Goal: Task Accomplishment & Management: Manage account settings

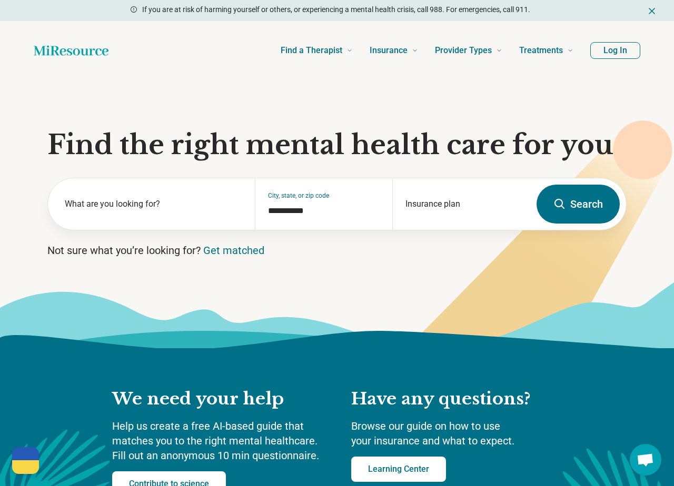
click at [619, 52] on button "Log In" at bounding box center [615, 50] width 50 height 17
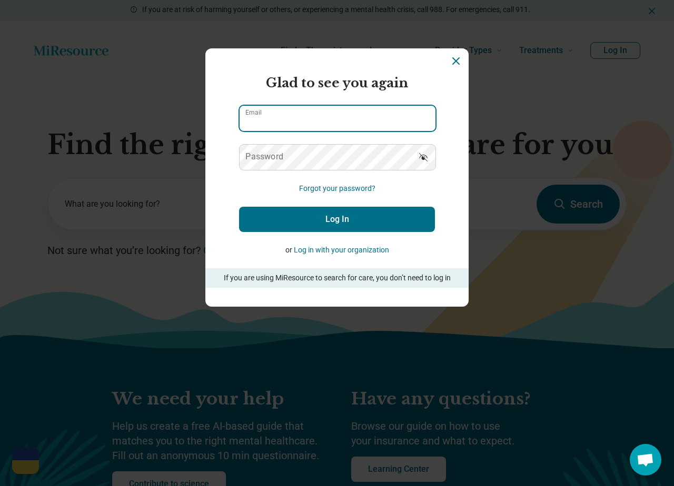
type input "**********"
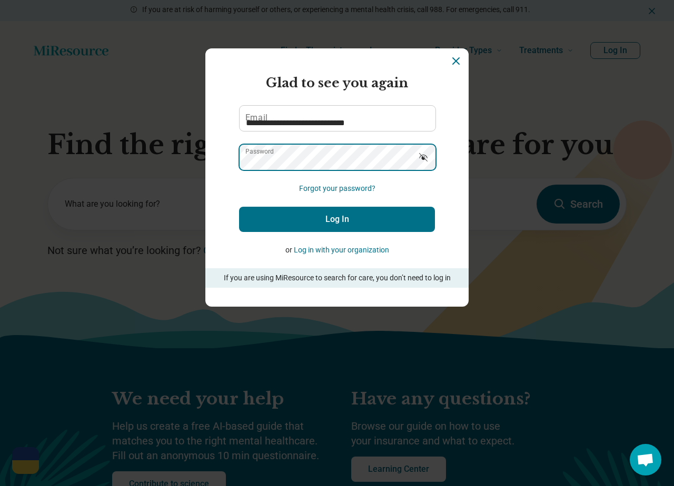
click at [337, 219] on button "Log In" at bounding box center [337, 219] width 196 height 25
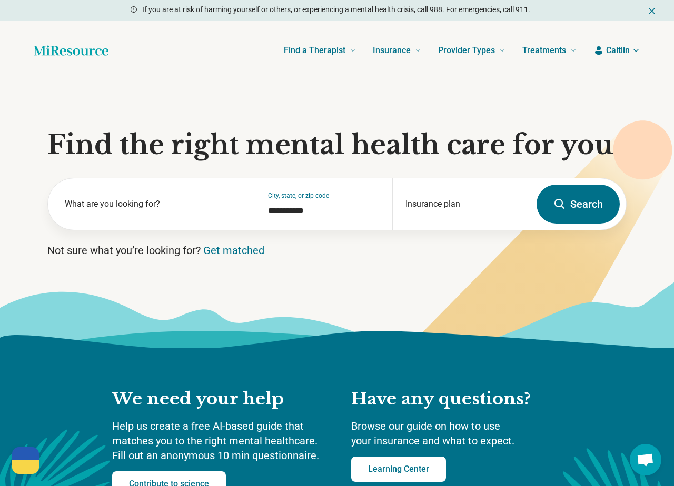
click at [635, 48] on icon "button" at bounding box center [635, 50] width 8 height 8
click at [608, 81] on link "My dashboard" at bounding box center [604, 81] width 71 height 27
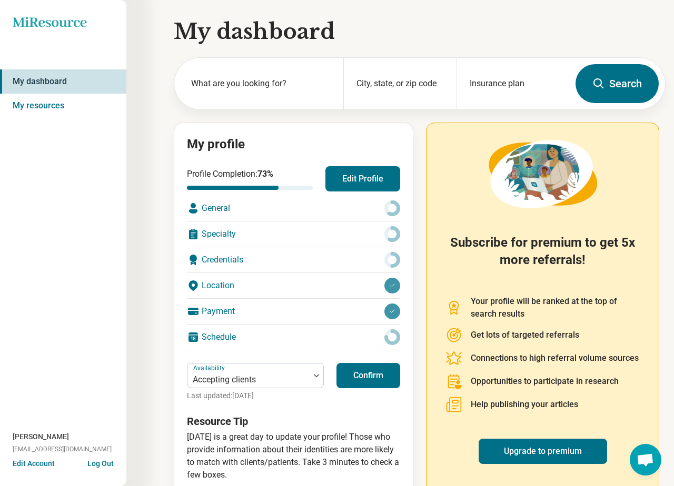
click at [286, 206] on div "General" at bounding box center [293, 208] width 213 height 25
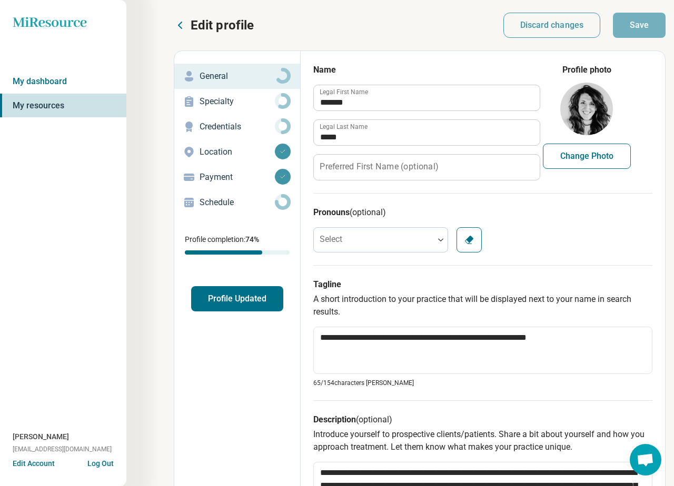
click at [242, 105] on p "Specialty" at bounding box center [236, 101] width 75 height 13
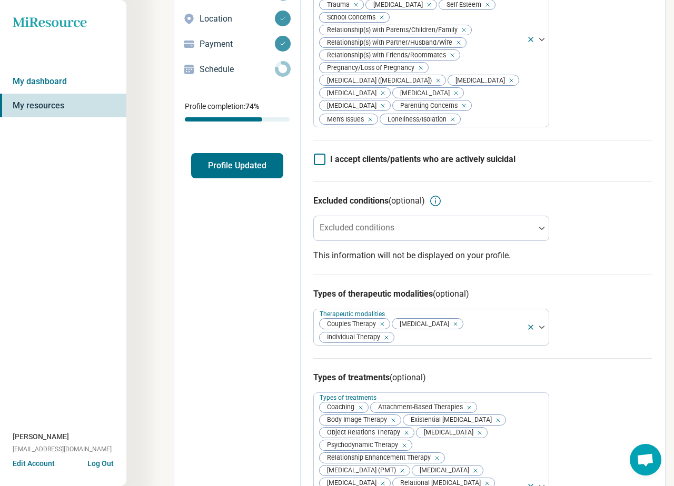
scroll to position [153, 0]
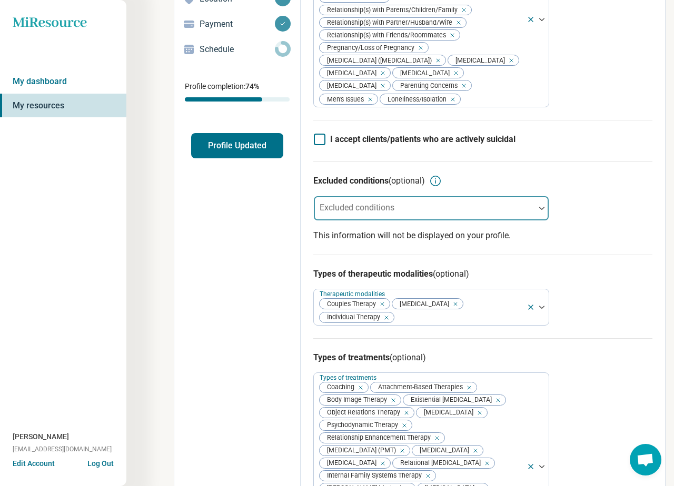
click at [539, 219] on div at bounding box center [542, 208] width 14 height 24
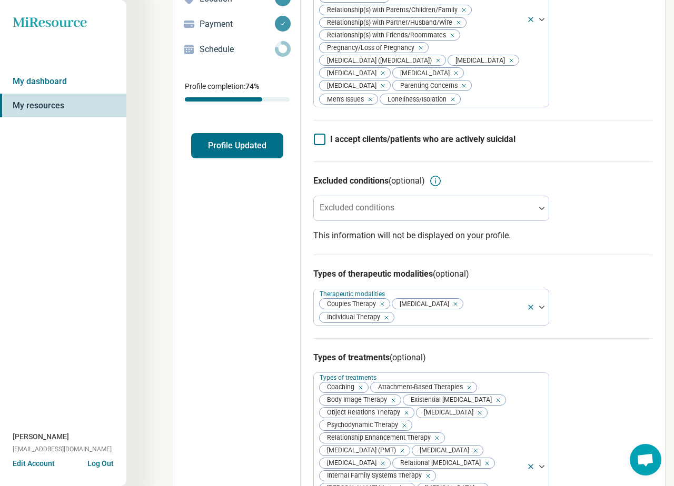
click at [619, 242] on p "This information will not be displayed on your profile." at bounding box center [482, 235] width 339 height 13
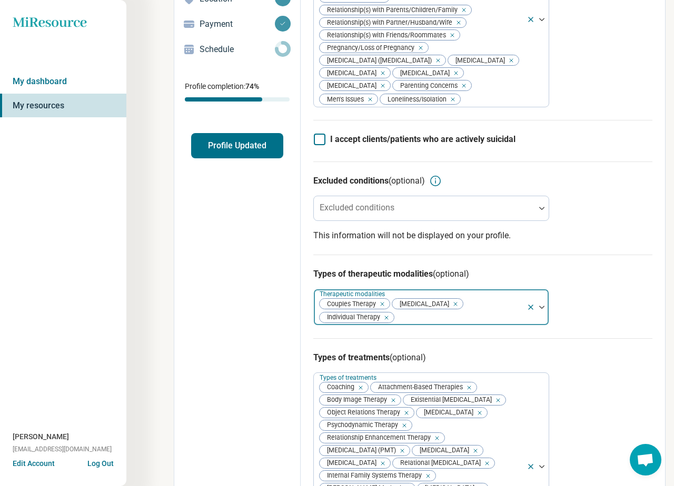
click at [381, 308] on icon "Remove [object Object]" at bounding box center [379, 303] width 7 height 7
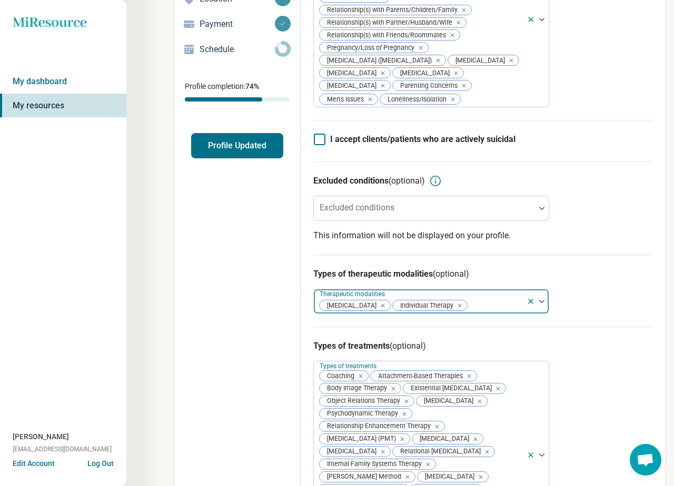
click at [379, 312] on div "Remove [object Object]" at bounding box center [380, 305] width 13 height 13
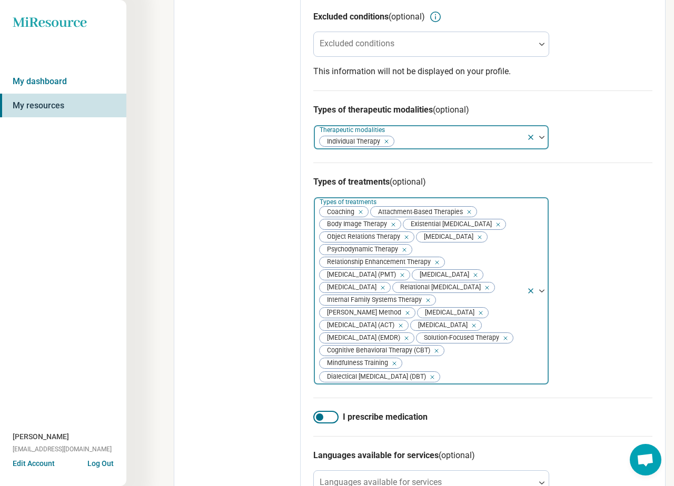
scroll to position [325, 0]
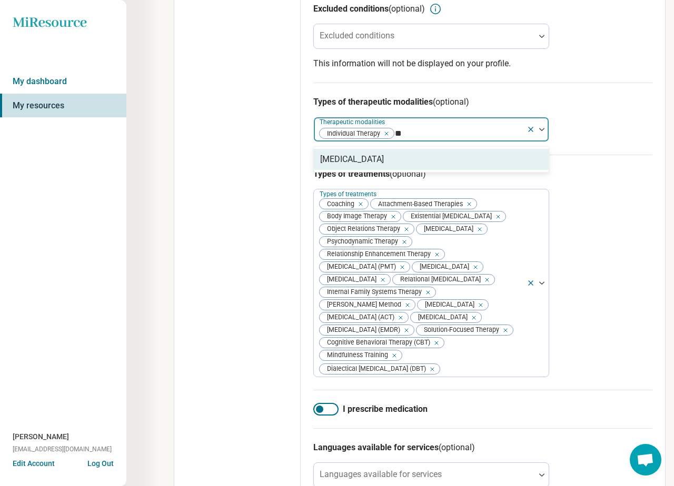
type input "*"
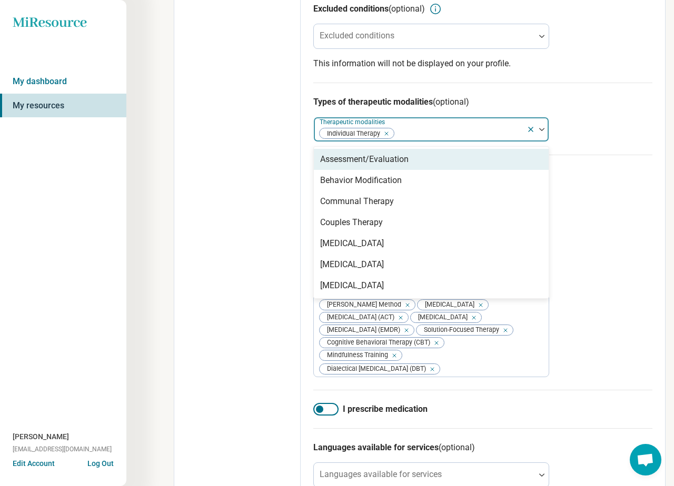
click at [443, 169] on div "Assessment/Evaluation" at bounding box center [431, 159] width 235 height 21
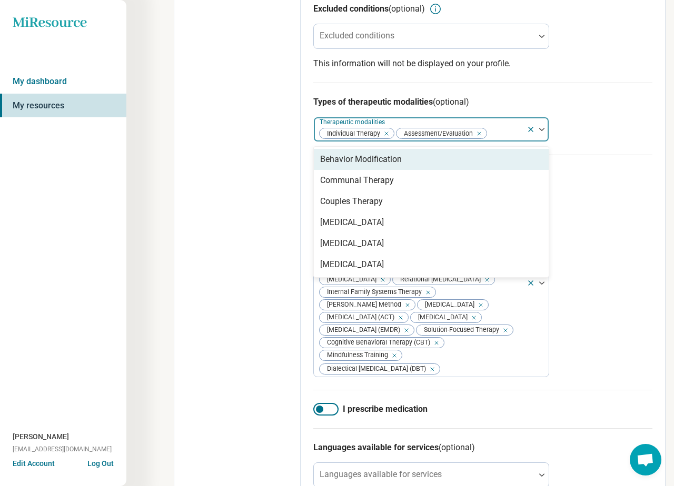
click at [631, 390] on div "Types of treatments (optional) Types of treatments Coaching Attachment-Based Th…" at bounding box center [482, 272] width 339 height 235
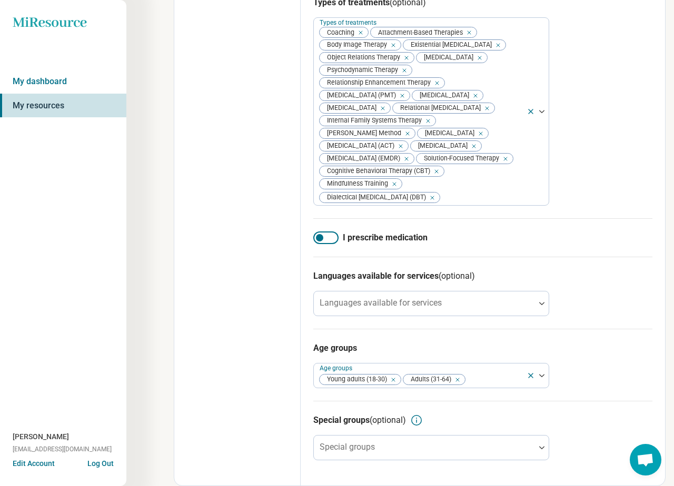
scroll to position [537, 0]
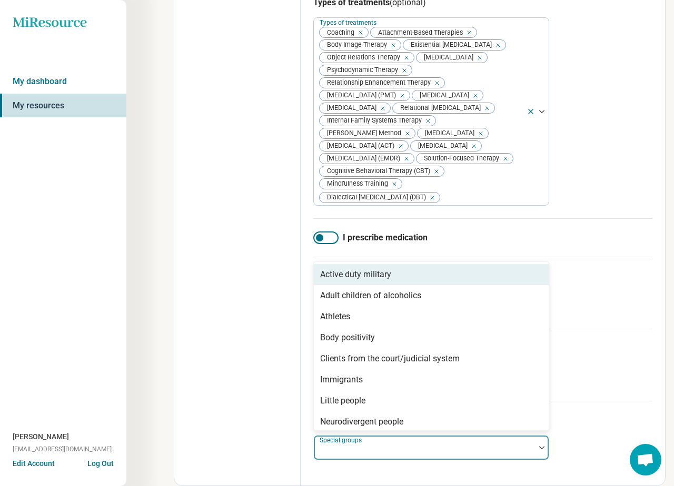
click at [537, 447] on div at bounding box center [542, 447] width 14 height 3
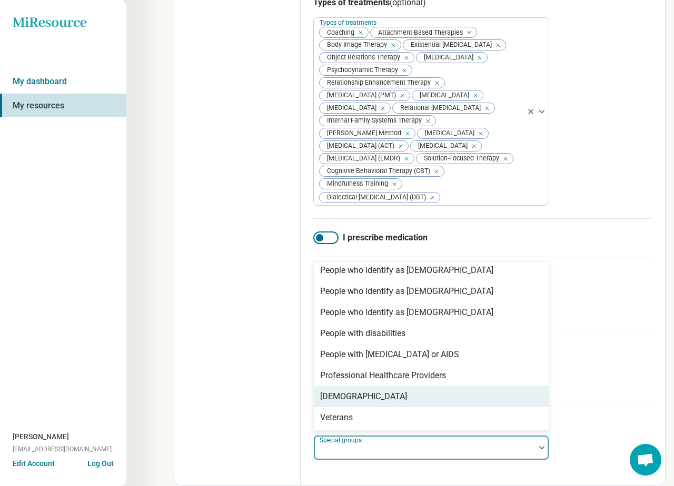
scroll to position [0, 0]
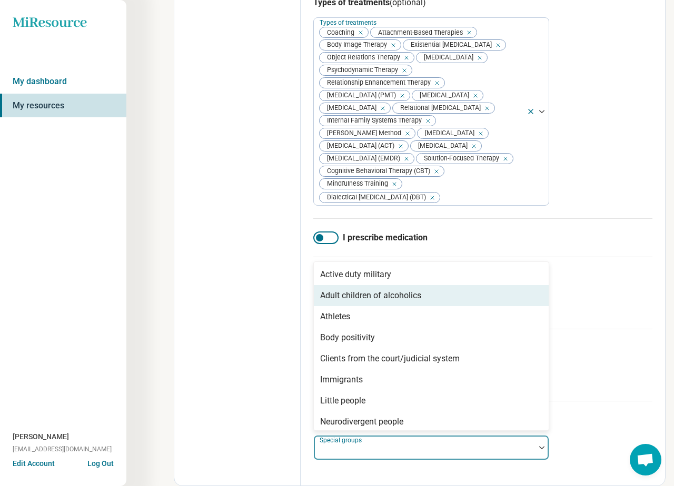
click at [480, 300] on div "Adult children of alcoholics" at bounding box center [431, 295] width 235 height 21
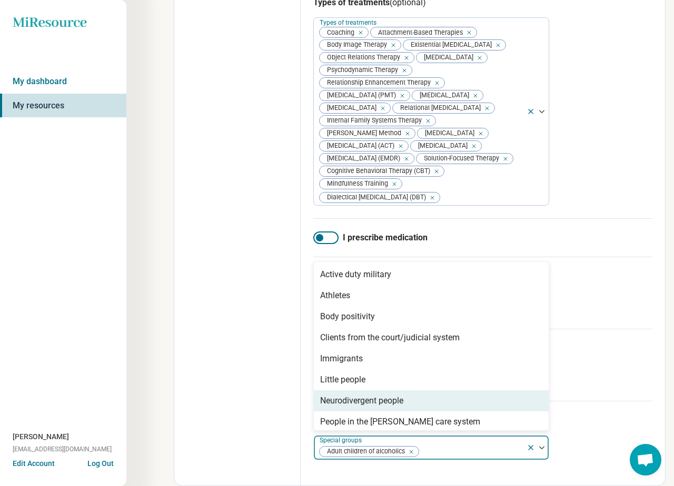
click at [446, 405] on div "Neurodivergent people" at bounding box center [431, 400] width 235 height 21
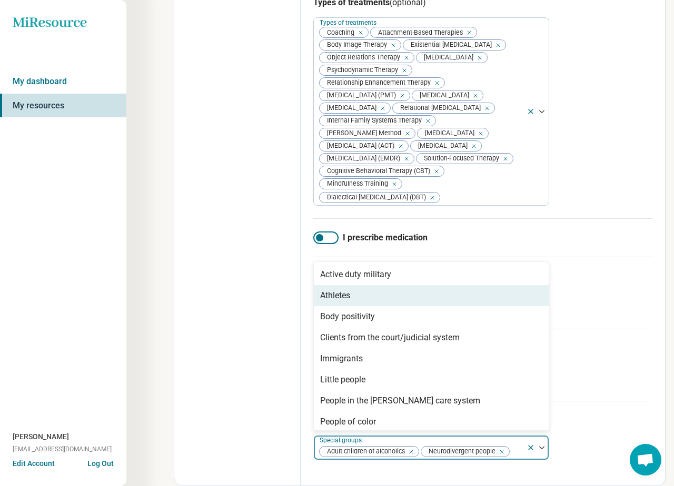
click at [486, 293] on div "Athletes" at bounding box center [431, 295] width 235 height 21
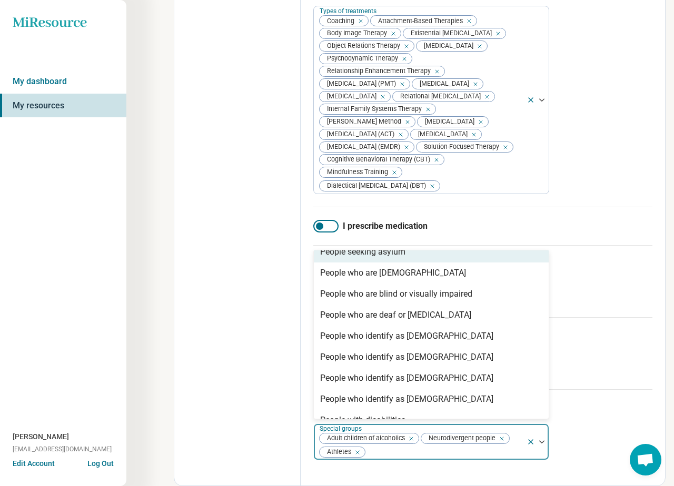
scroll to position [159, 0]
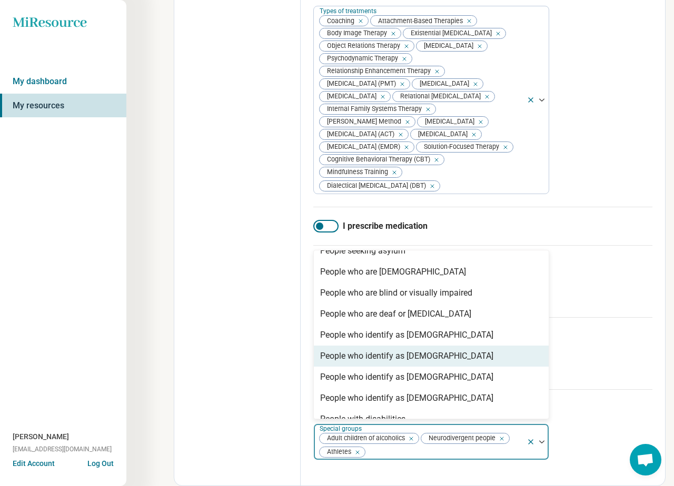
click at [486, 367] on div "People who identify as [DEMOGRAPHIC_DATA]" at bounding box center [431, 356] width 235 height 21
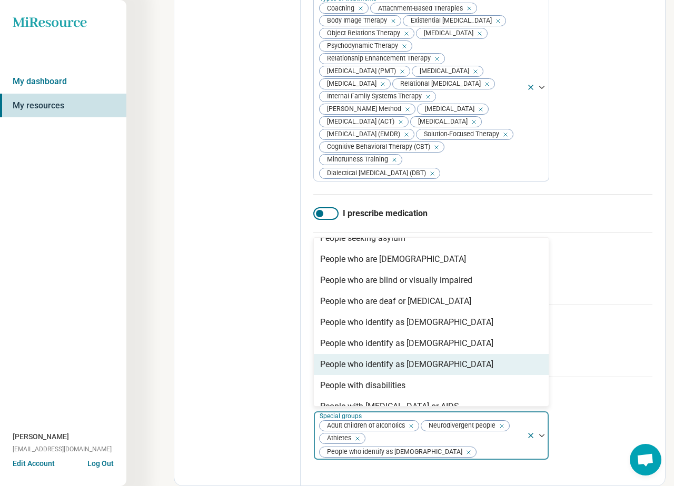
click at [475, 375] on div "People who identify as [DEMOGRAPHIC_DATA]" at bounding box center [431, 364] width 235 height 21
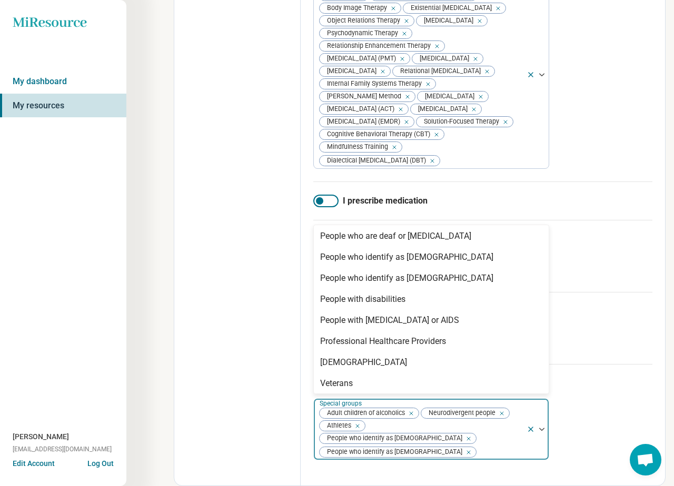
scroll to position [215, 0]
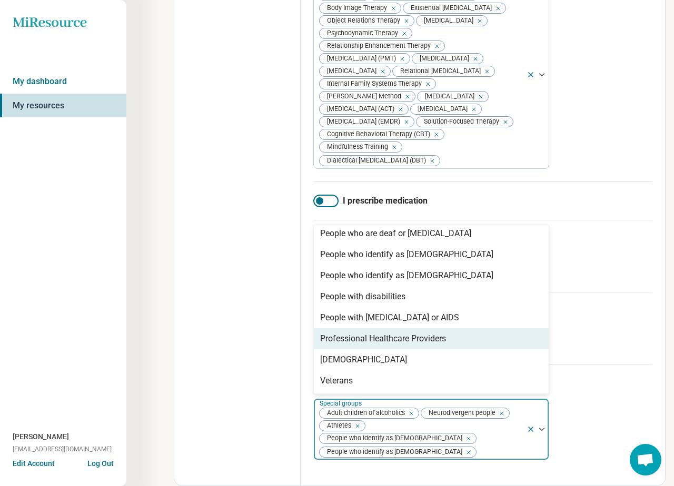
click at [474, 349] on div "Professional Healthcare Providers" at bounding box center [431, 338] width 235 height 21
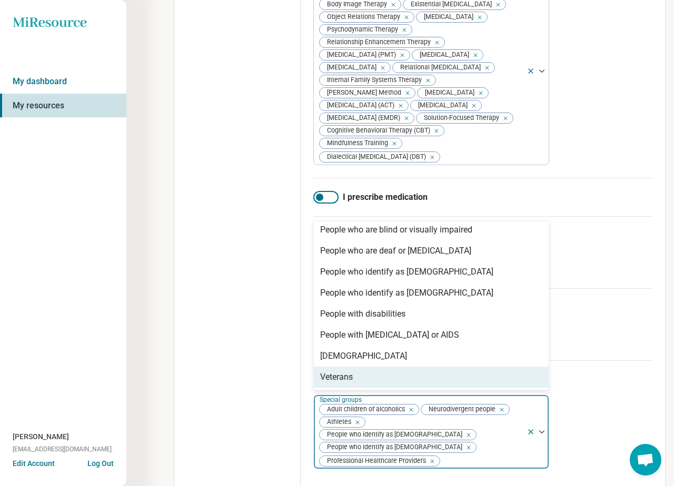
click at [491, 388] on div "Veterans" at bounding box center [431, 377] width 235 height 21
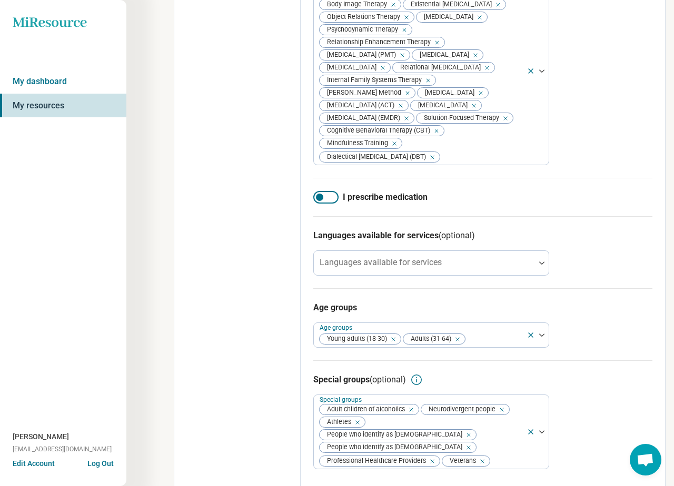
click at [589, 432] on div "Special groups (optional) Special groups Adult children of alcoholics Neurodive…" at bounding box center [482, 421] width 339 height 122
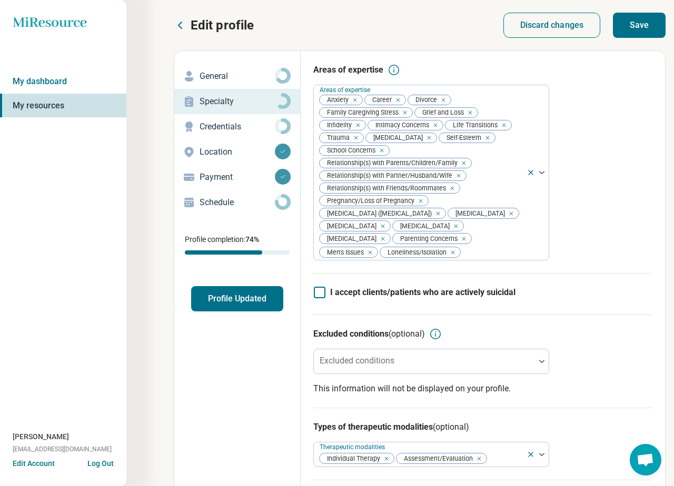
scroll to position [0, 0]
click at [633, 23] on button "Save" at bounding box center [639, 25] width 53 height 25
click at [245, 205] on p "Schedule" at bounding box center [236, 202] width 75 height 13
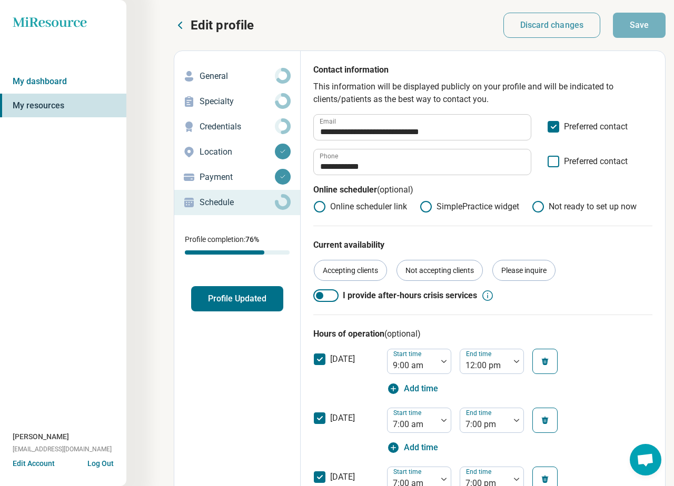
click at [229, 173] on p "Payment" at bounding box center [236, 177] width 75 height 13
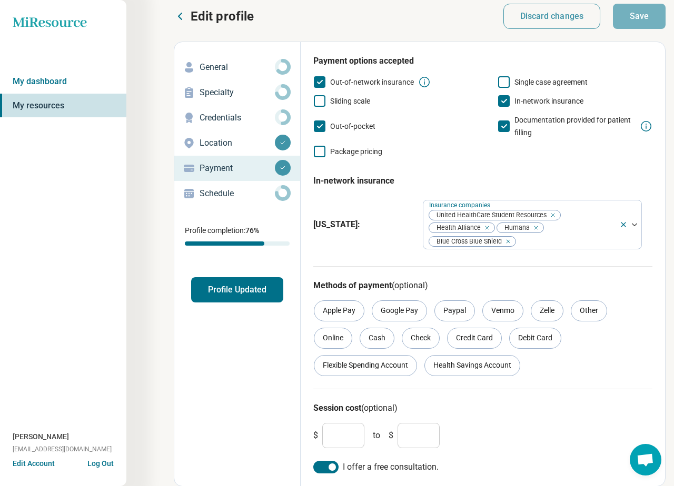
scroll to position [8, 0]
click at [243, 146] on p "Location" at bounding box center [236, 143] width 75 height 13
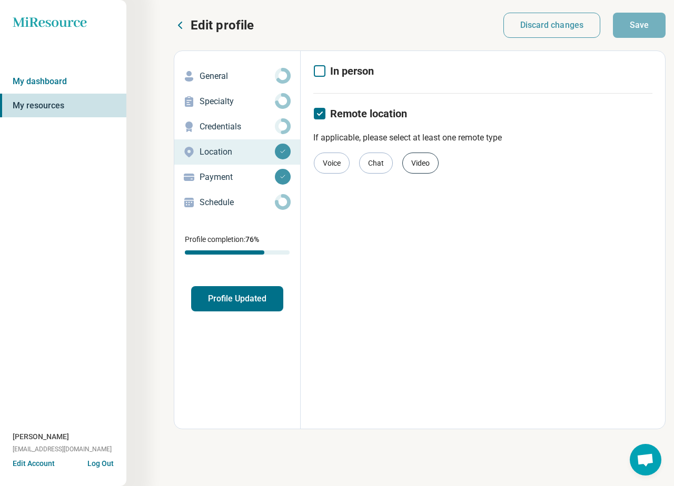
click at [416, 162] on div "Video" at bounding box center [420, 163] width 36 height 21
click at [253, 115] on link "Credentials" at bounding box center [237, 126] width 126 height 25
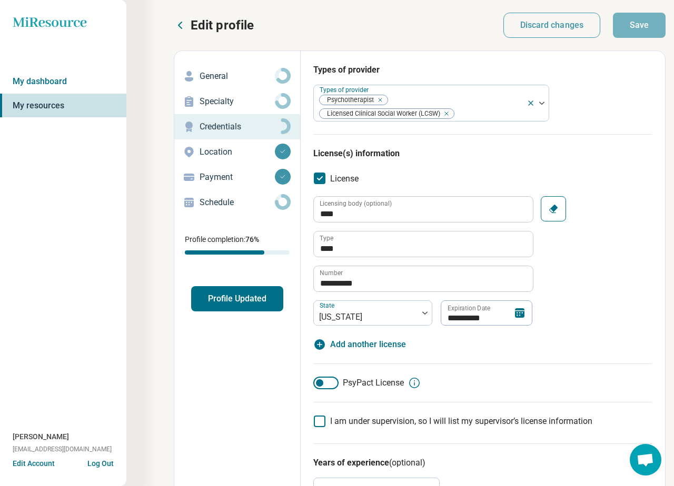
click at [615, 346] on div "**********" at bounding box center [482, 273] width 339 height 155
click at [227, 107] on p "Specialty" at bounding box center [236, 101] width 75 height 13
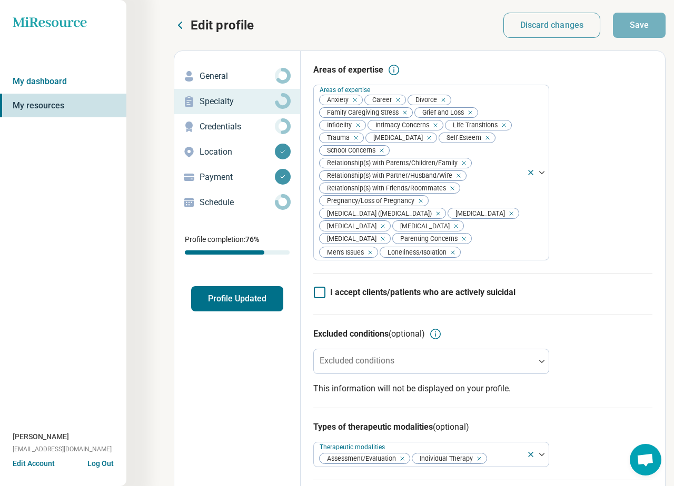
click at [228, 79] on p "General" at bounding box center [236, 76] width 75 height 13
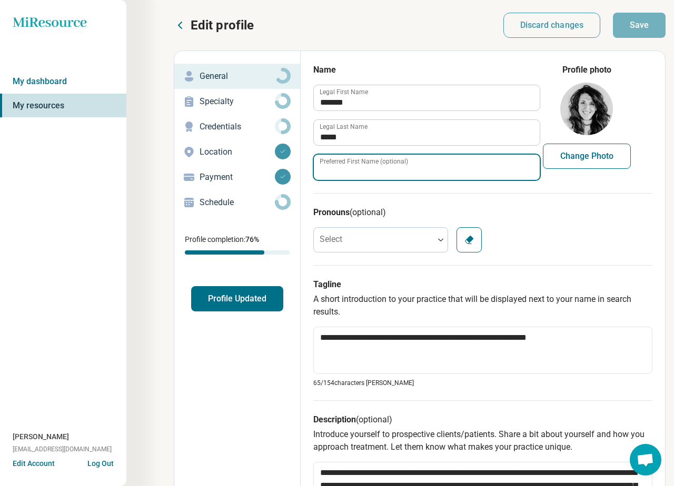
click at [457, 172] on input "Preferred First Name (optional)" at bounding box center [427, 167] width 226 height 25
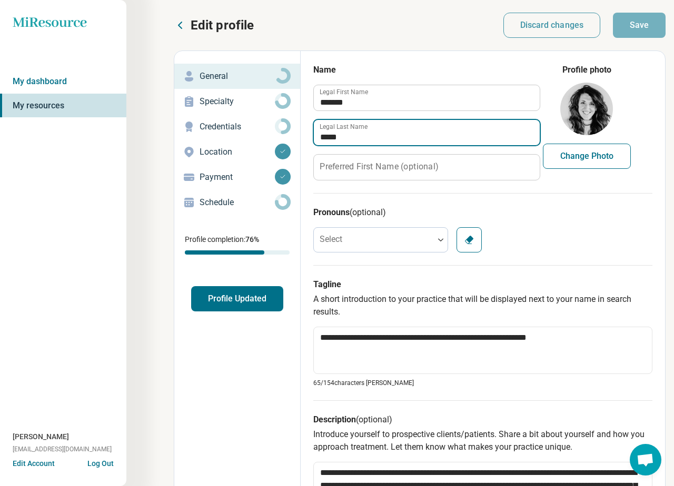
click at [461, 134] on input "*****" at bounding box center [427, 132] width 226 height 25
type textarea "*"
type input "****"
type textarea "*"
type input "*****"
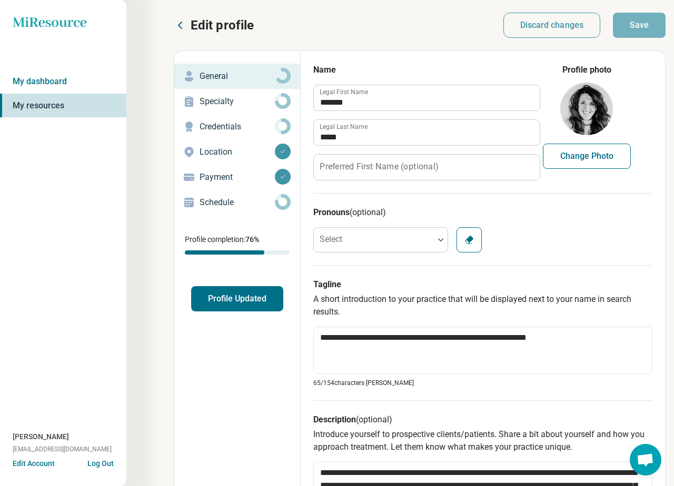
click at [239, 306] on button "Profile Updated" at bounding box center [237, 298] width 92 height 25
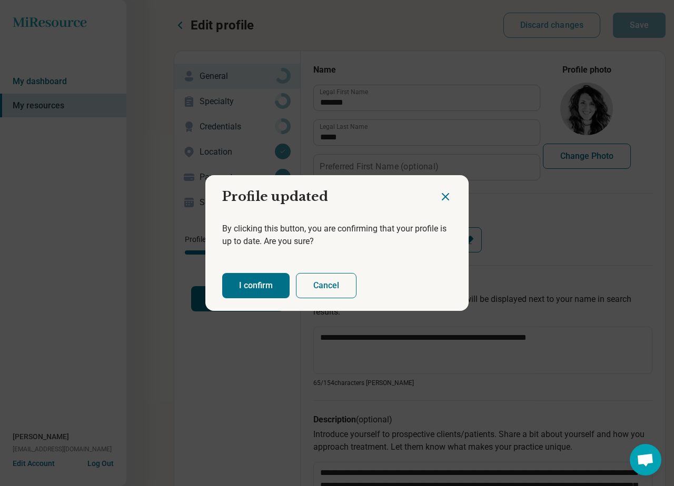
click at [259, 289] on button "I confirm" at bounding box center [255, 285] width 67 height 25
